Goal: Navigation & Orientation: Find specific page/section

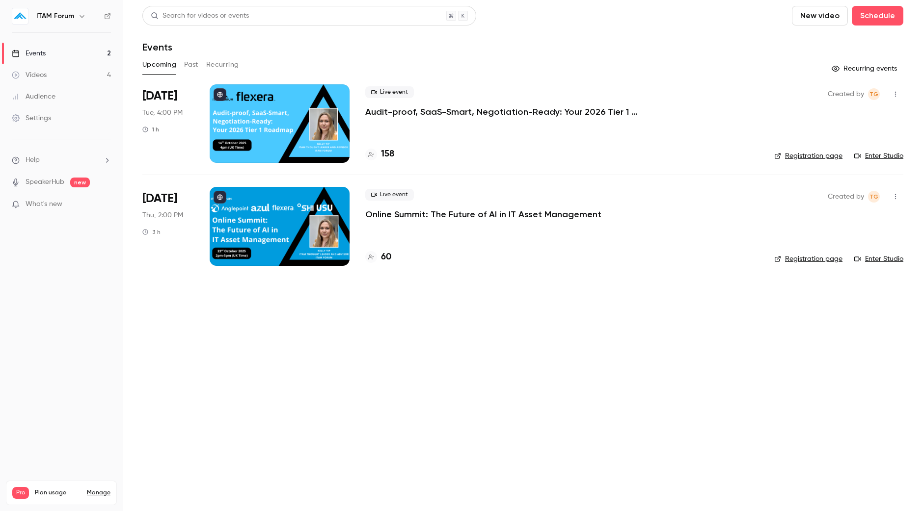
click at [309, 141] on div at bounding box center [280, 123] width 140 height 79
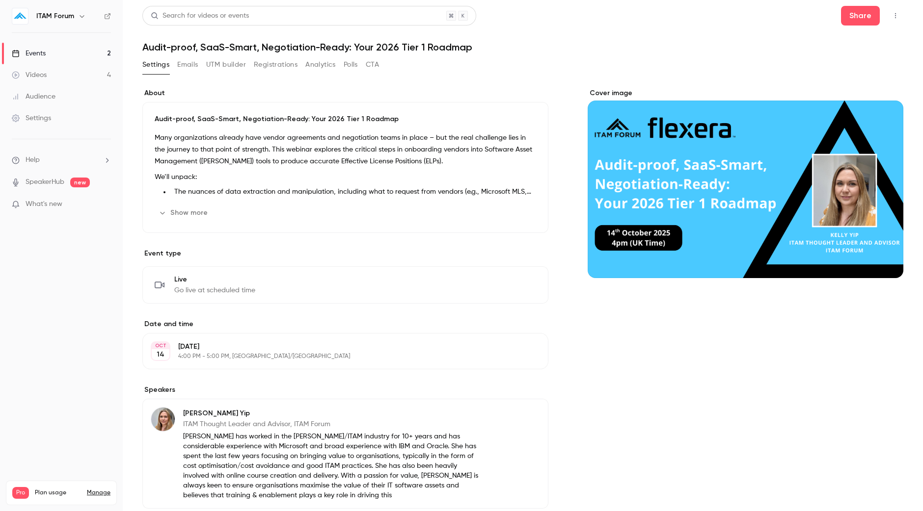
click at [85, 51] on link "Events 2" at bounding box center [61, 54] width 123 height 22
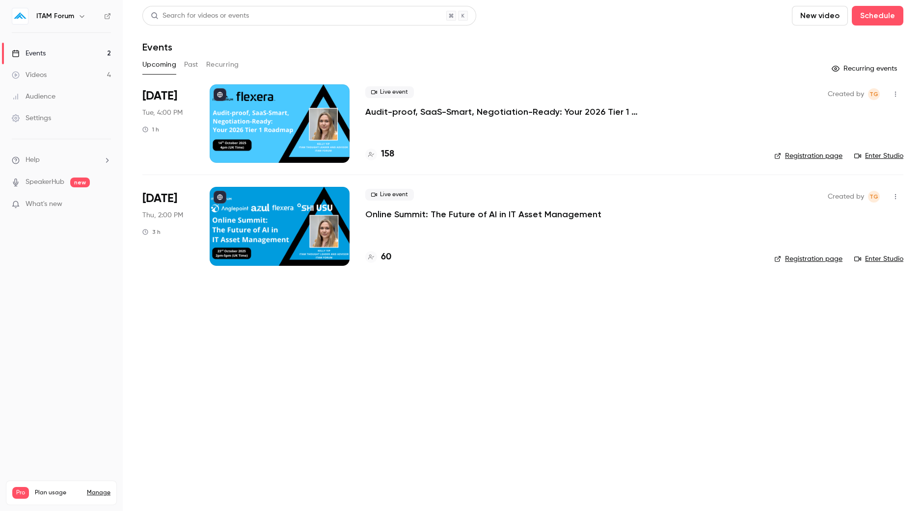
click at [888, 157] on link "Enter Studio" at bounding box center [878, 156] width 49 height 10
